Goal: Task Accomplishment & Management: Manage account settings

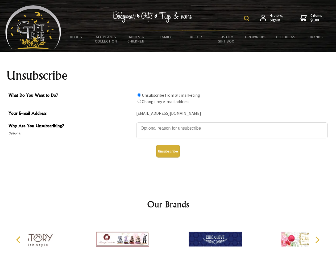
click at [247, 18] on img at bounding box center [246, 18] width 5 height 5
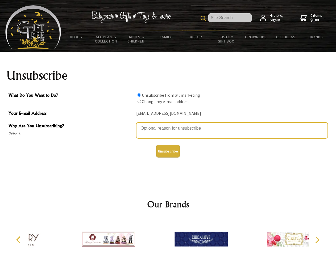
click at [168, 124] on textarea "Why Are You Unsubscribing?" at bounding box center [231, 131] width 191 height 16
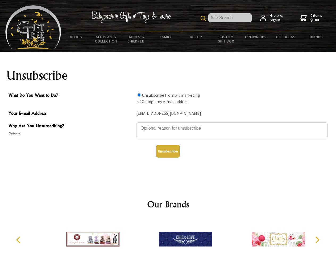
click at [139, 95] on input "What Do You Want to Do?" at bounding box center [138, 94] width 3 height 3
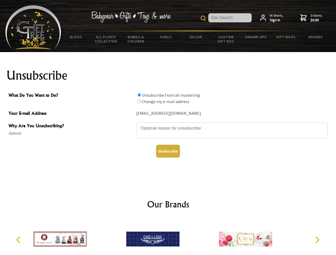
click at [139, 101] on input "What Do You Want to Do?" at bounding box center [138, 101] width 3 height 3
radio input "true"
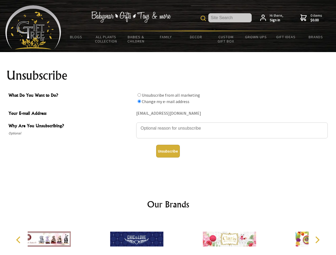
click at [168, 151] on button "Unsubscribe" at bounding box center [168, 151] width 24 height 13
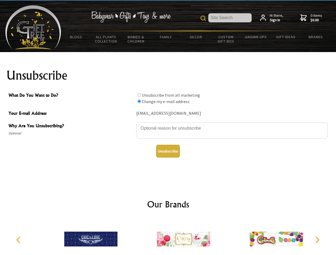
click at [168, 237] on img at bounding box center [183, 239] width 53 height 40
click at [19, 240] on icon "Previous" at bounding box center [18, 240] width 7 height 7
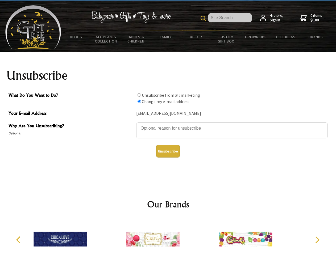
click at [317, 240] on icon "Next" at bounding box center [316, 240] width 7 height 7
